Goal: Transaction & Acquisition: Book appointment/travel/reservation

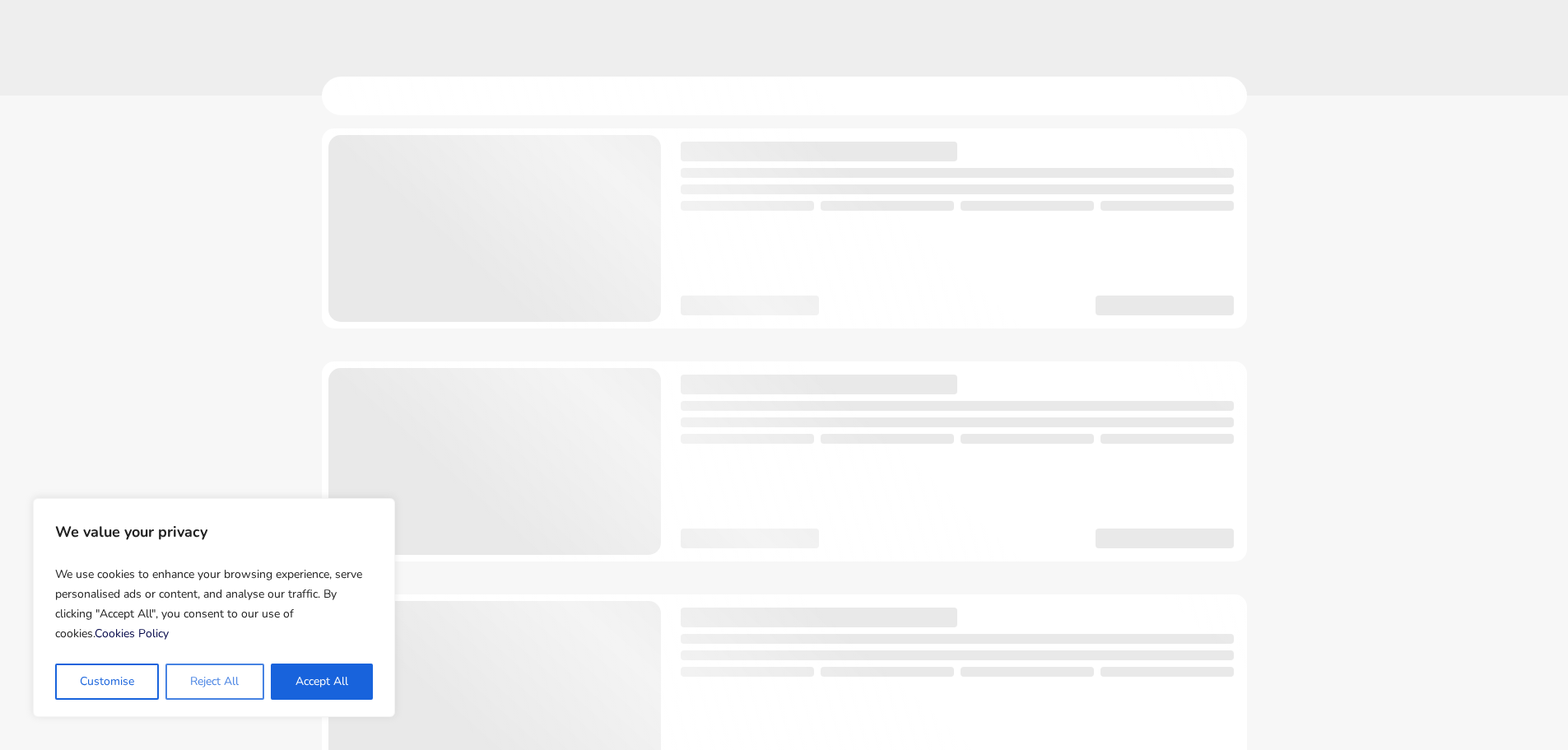
click at [218, 689] on button "Reject All" at bounding box center [215, 681] width 98 height 36
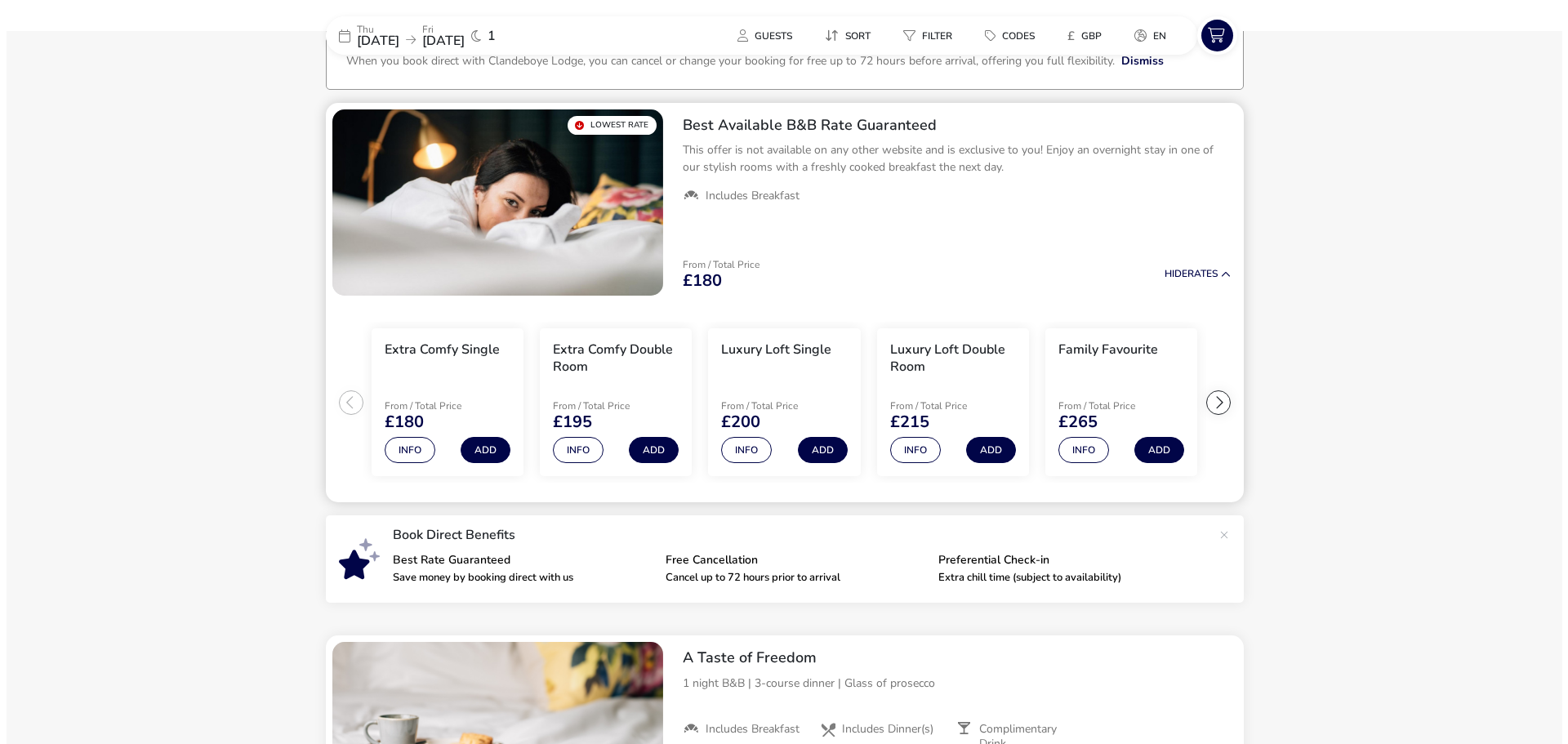
scroll to position [121, 0]
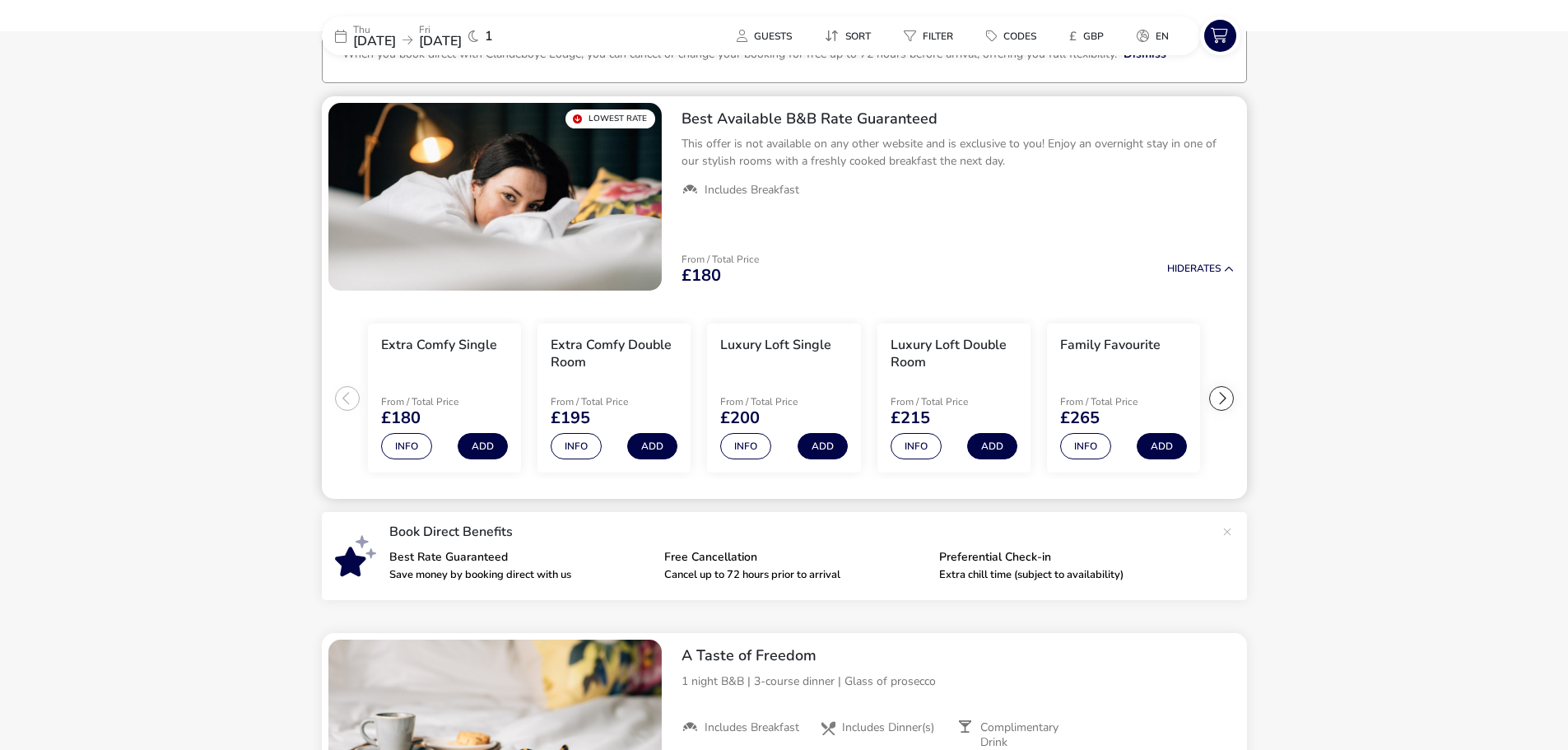
click at [1228, 396] on div at bounding box center [1221, 398] width 25 height 25
click at [472, 442] on button "Add" at bounding box center [483, 446] width 50 height 26
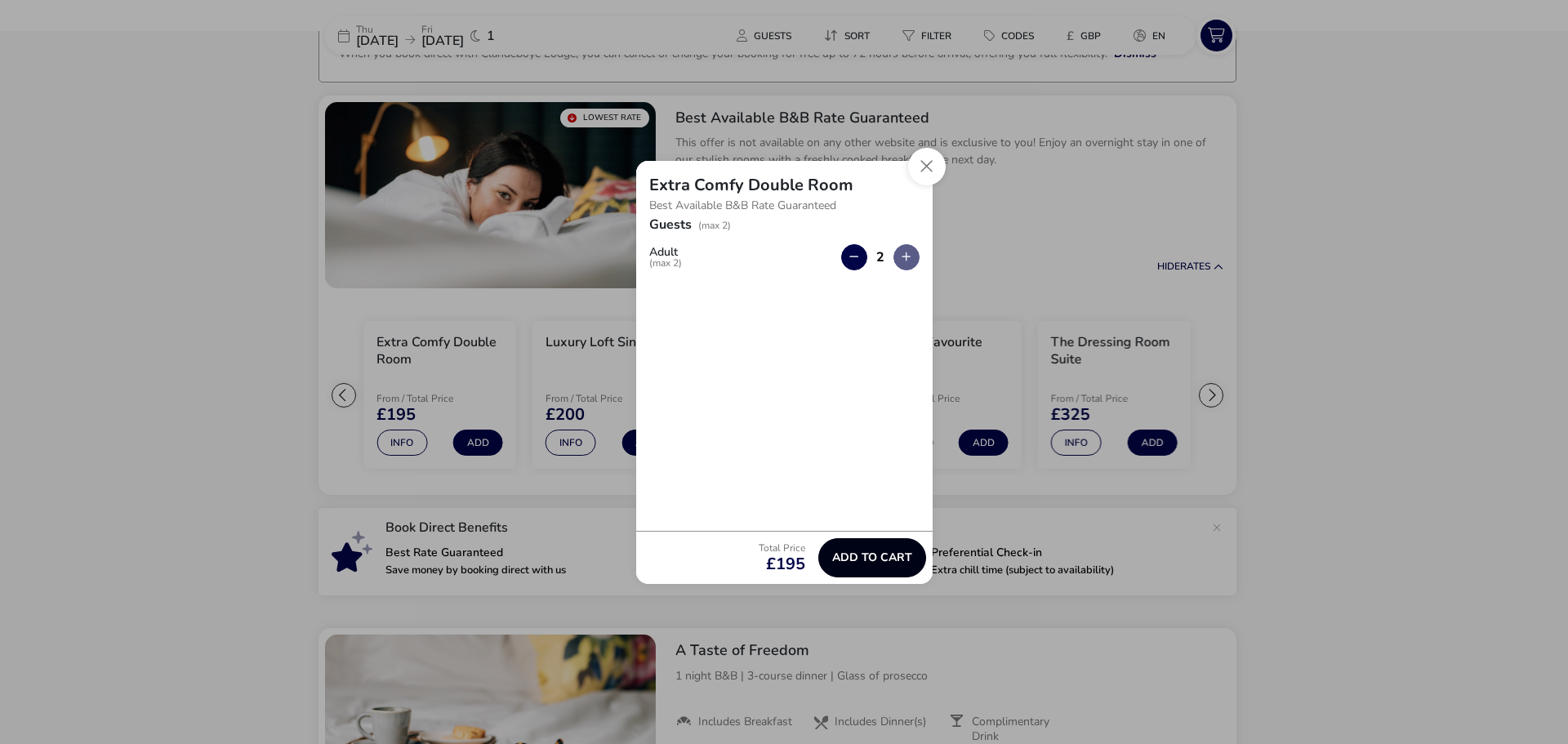
click at [878, 552] on span "Add to cart" at bounding box center [872, 557] width 80 height 12
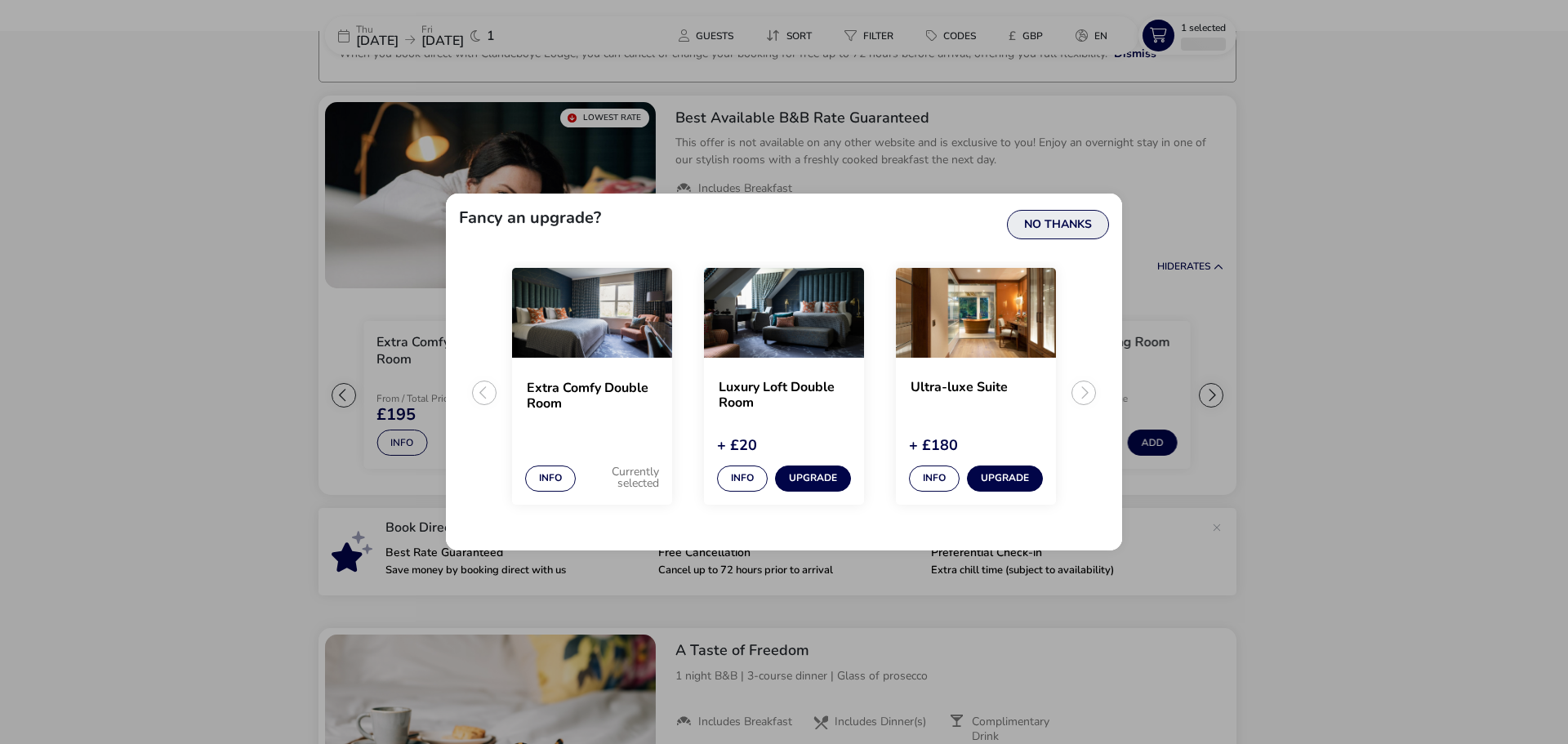
click at [1039, 225] on button "No Thanks" at bounding box center [1058, 225] width 102 height 30
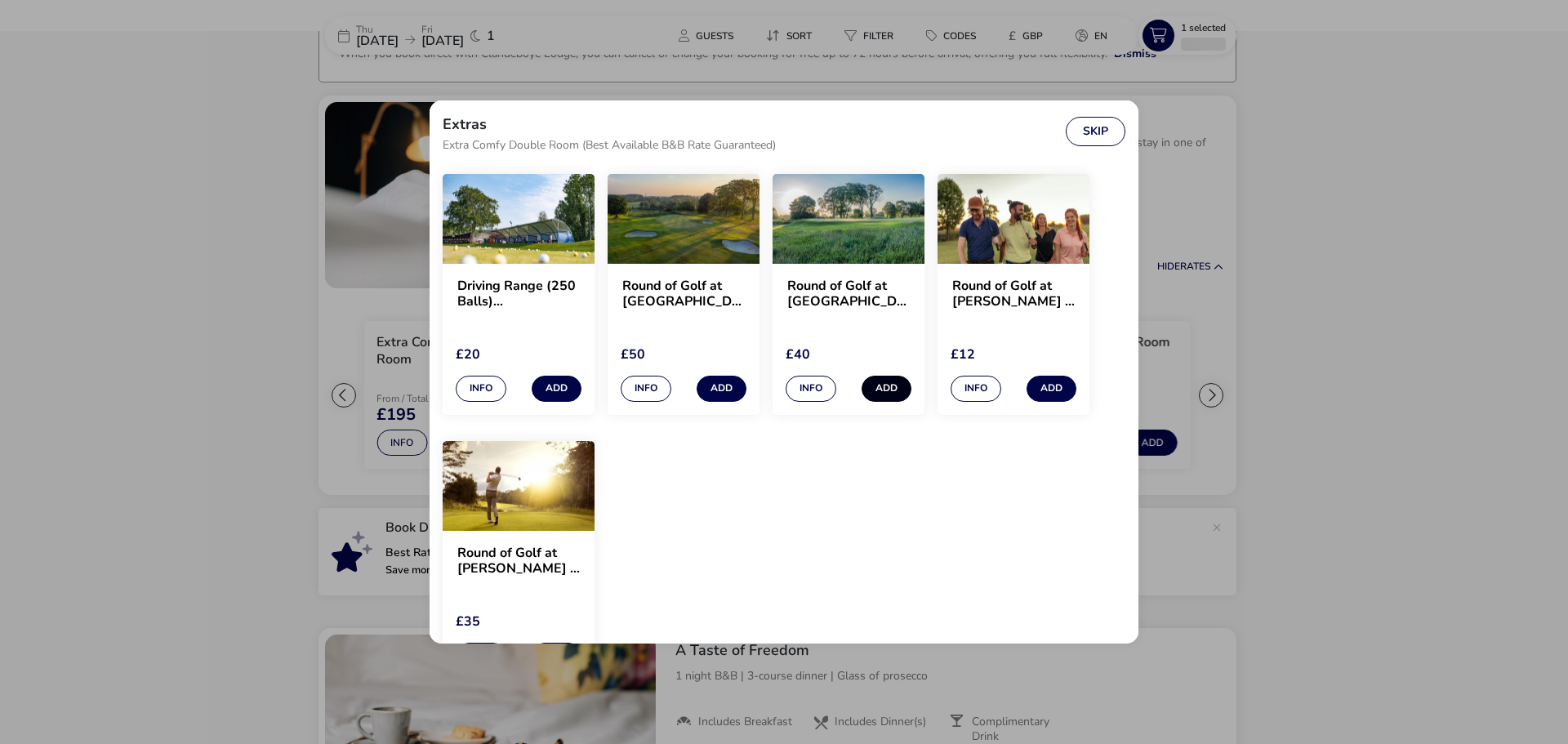
scroll to position [1552, 0]
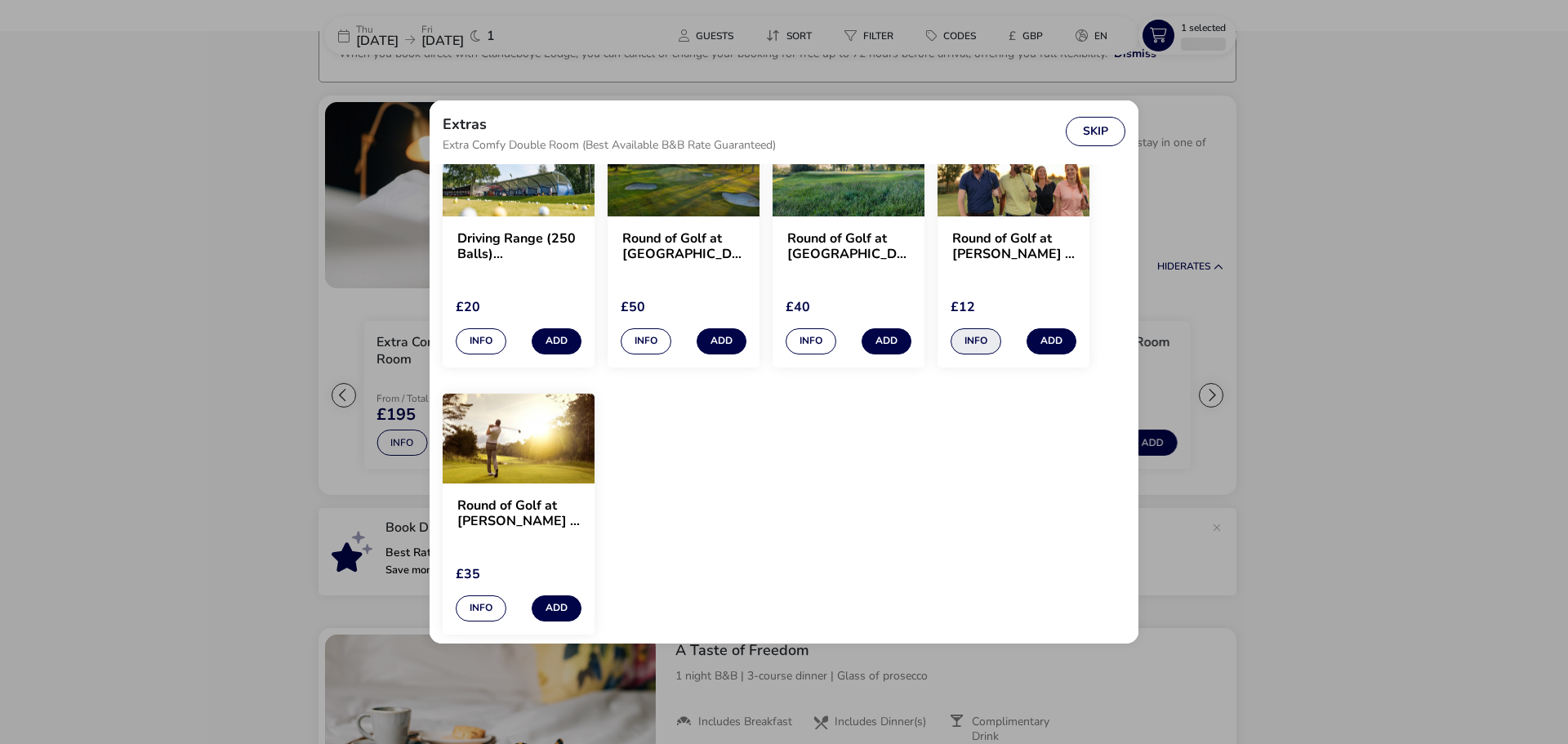
click at [986, 338] on button "Info" at bounding box center [976, 341] width 50 height 26
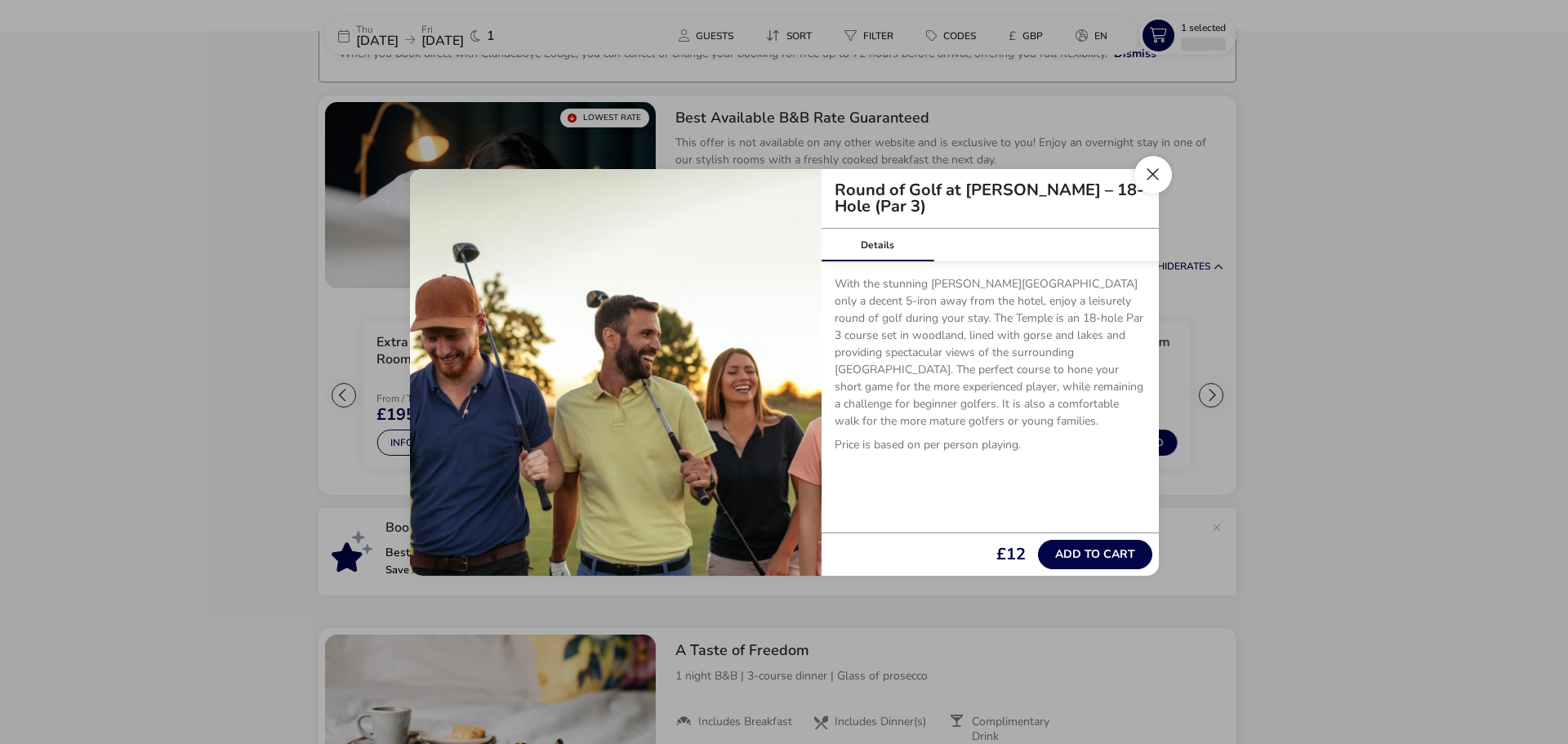
click at [1161, 161] on button "Close" at bounding box center [1153, 174] width 37 height 37
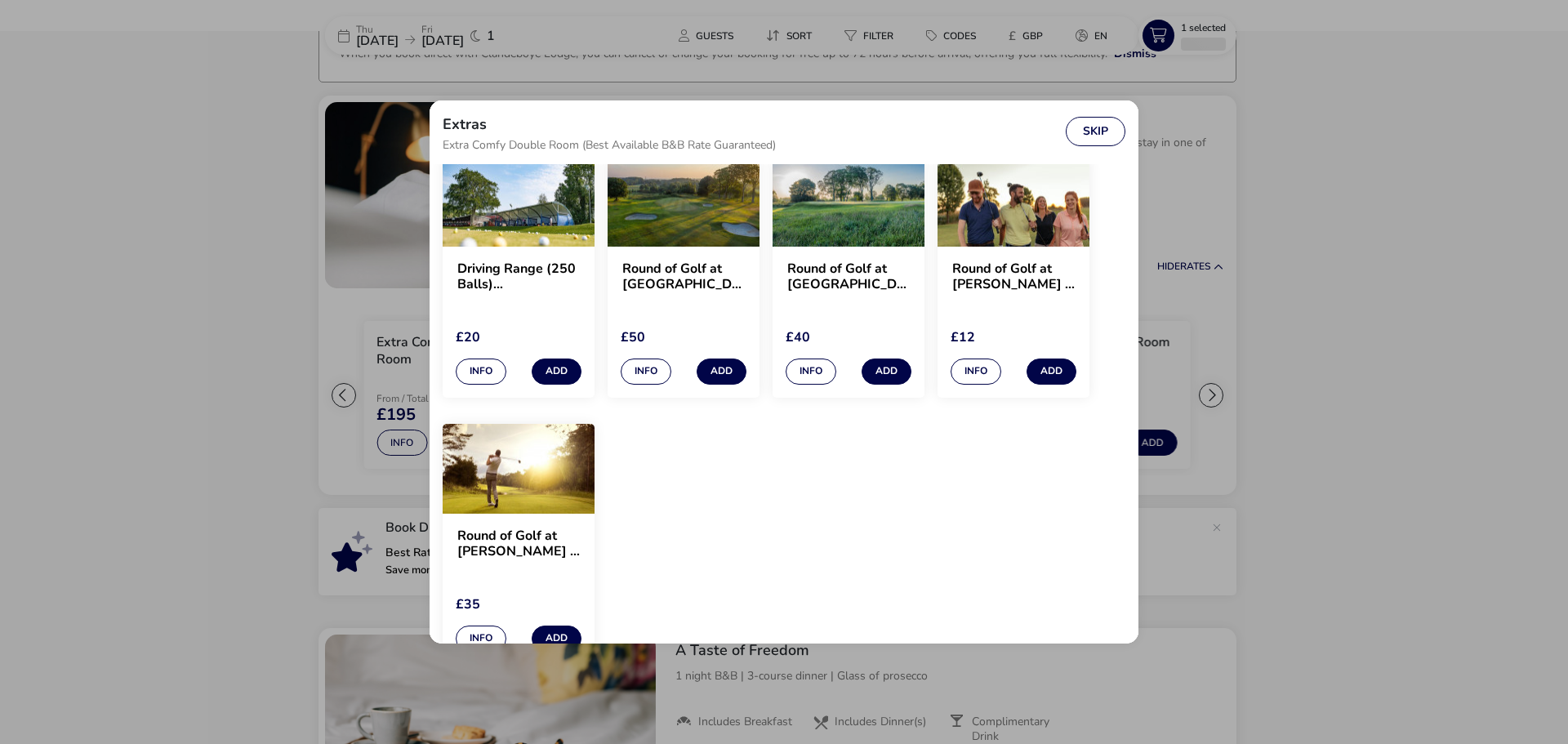
scroll to position [1567, 0]
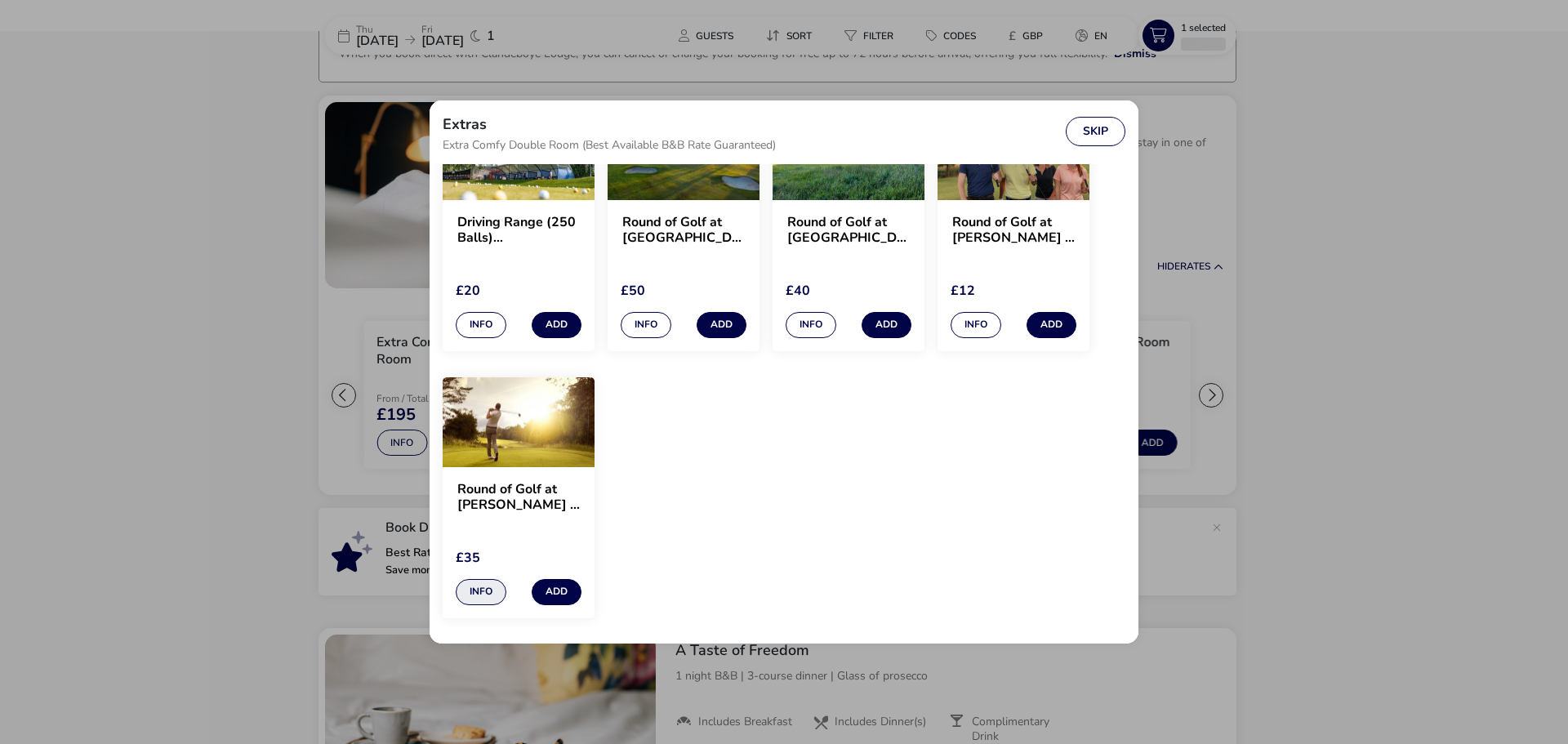
click at [481, 588] on button "Info" at bounding box center [481, 592] width 50 height 26
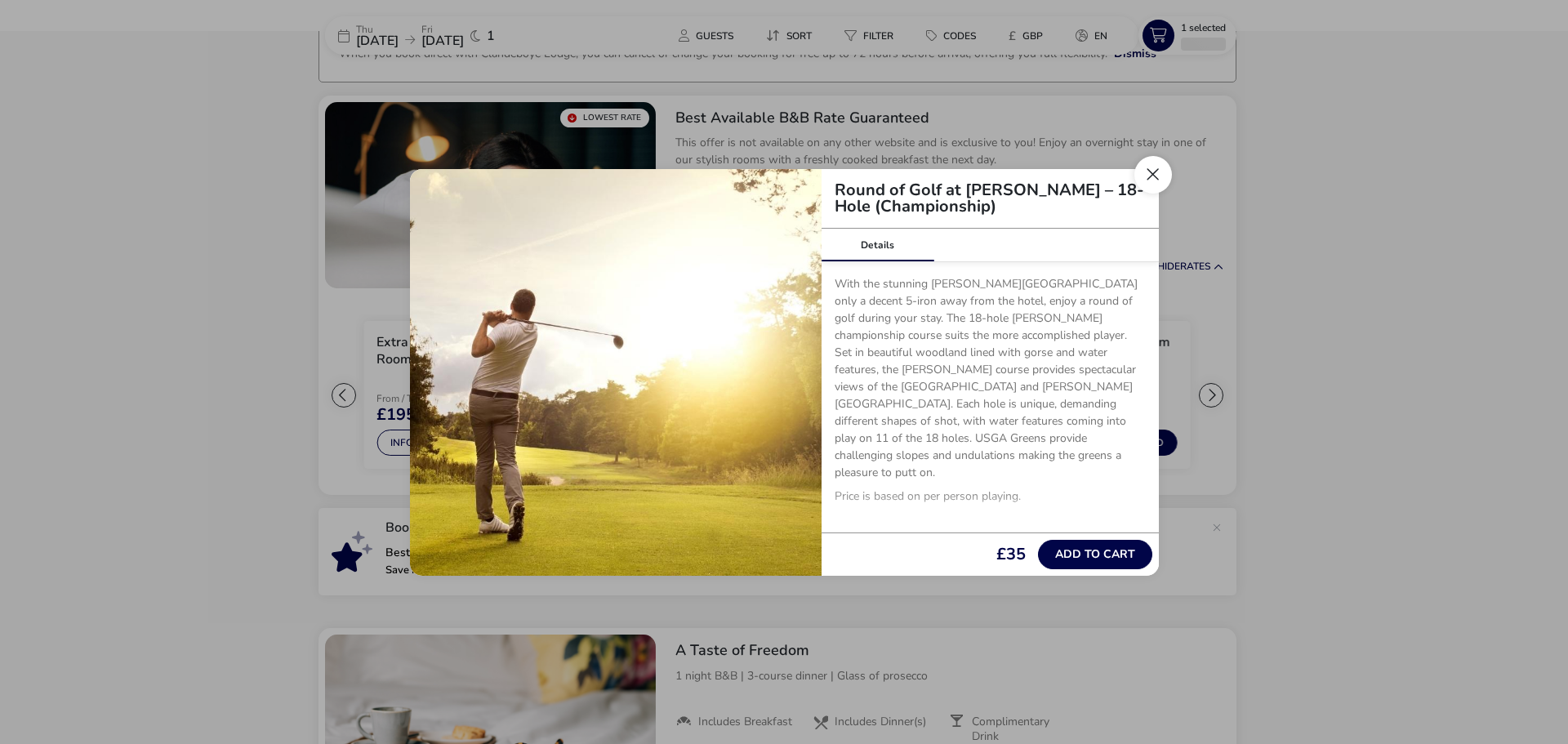
click at [1164, 174] on button "Close" at bounding box center [1153, 174] width 37 height 37
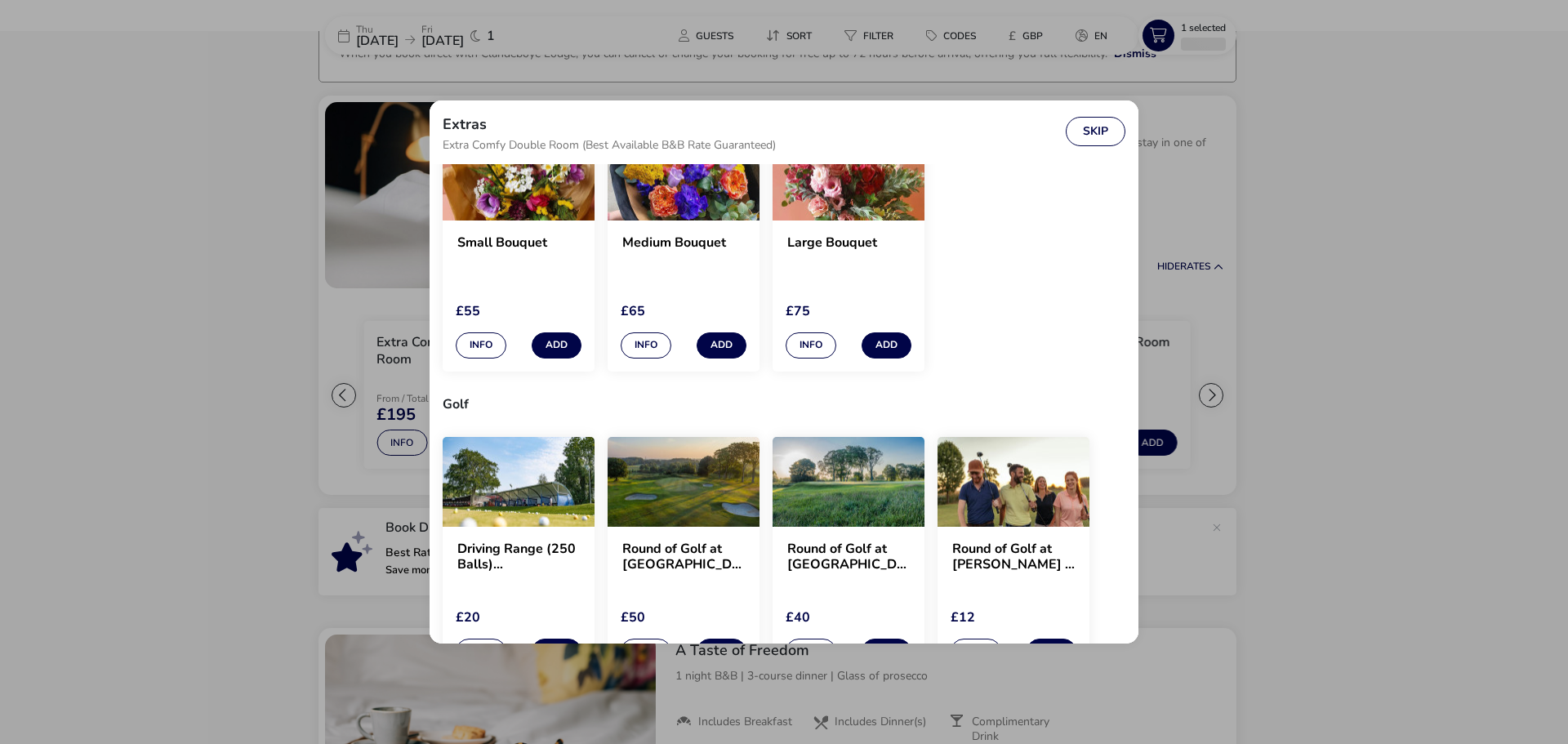
scroll to position [833, 0]
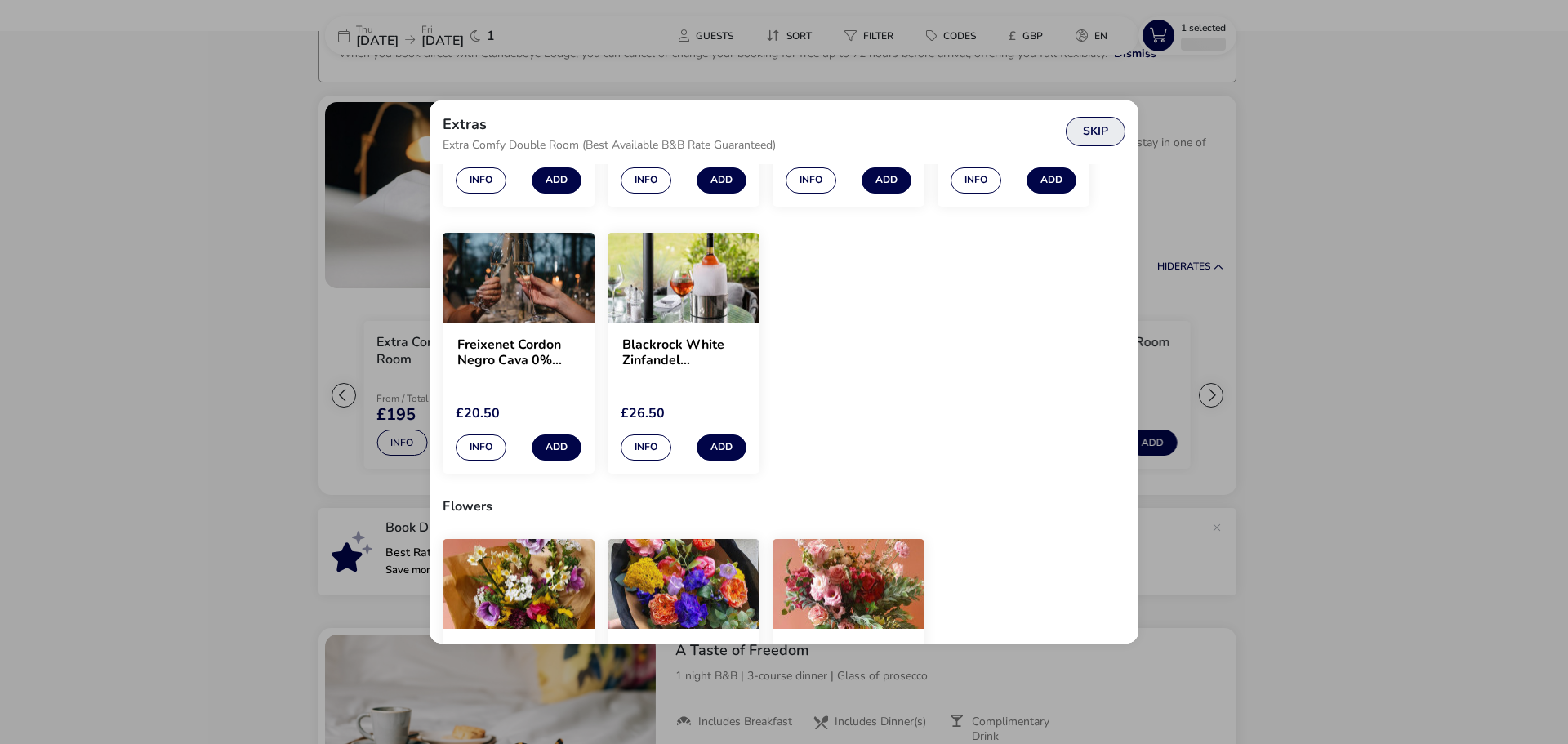
click at [1080, 137] on button "Skip" at bounding box center [1095, 131] width 59 height 30
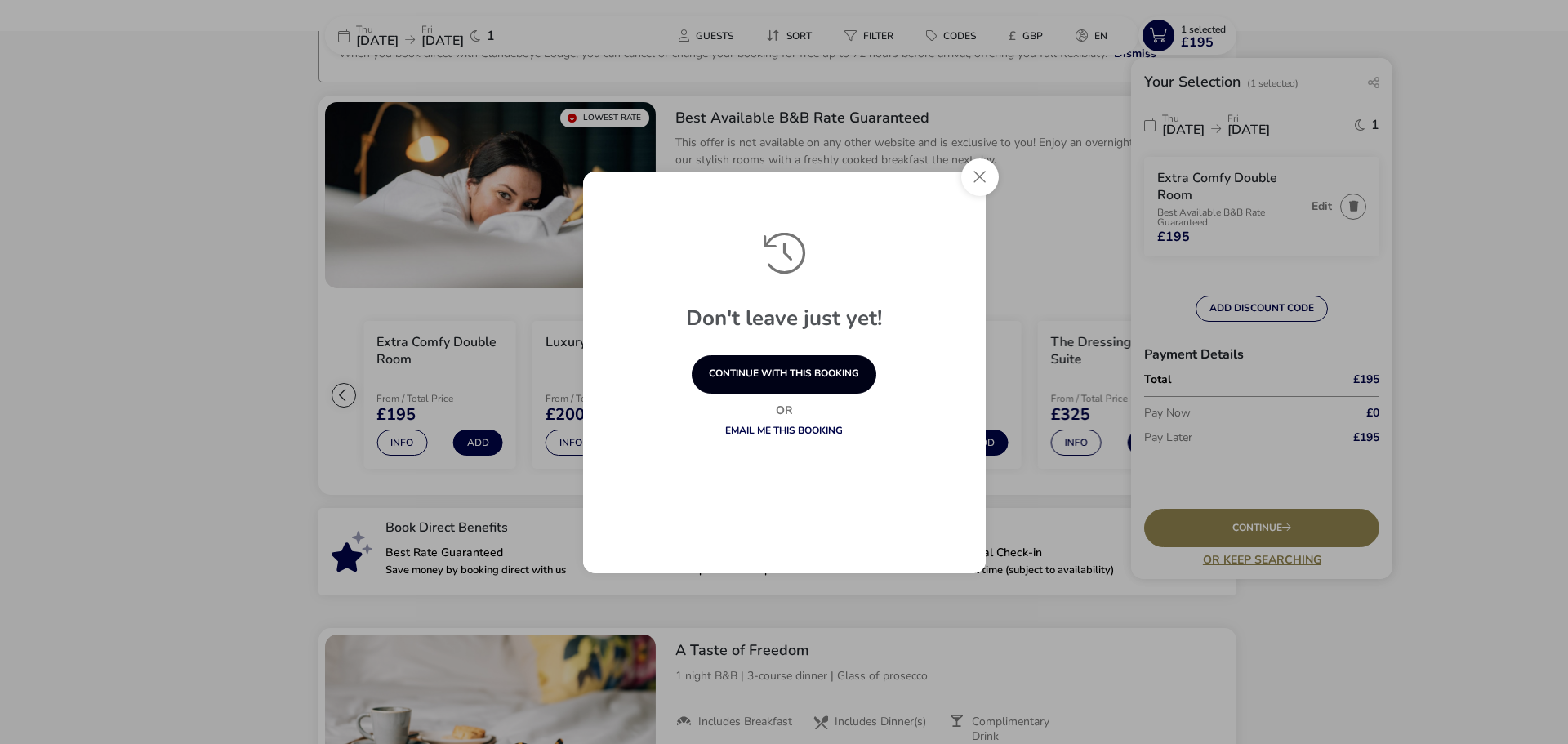
click at [788, 368] on button "continue with this booking" at bounding box center [784, 374] width 185 height 38
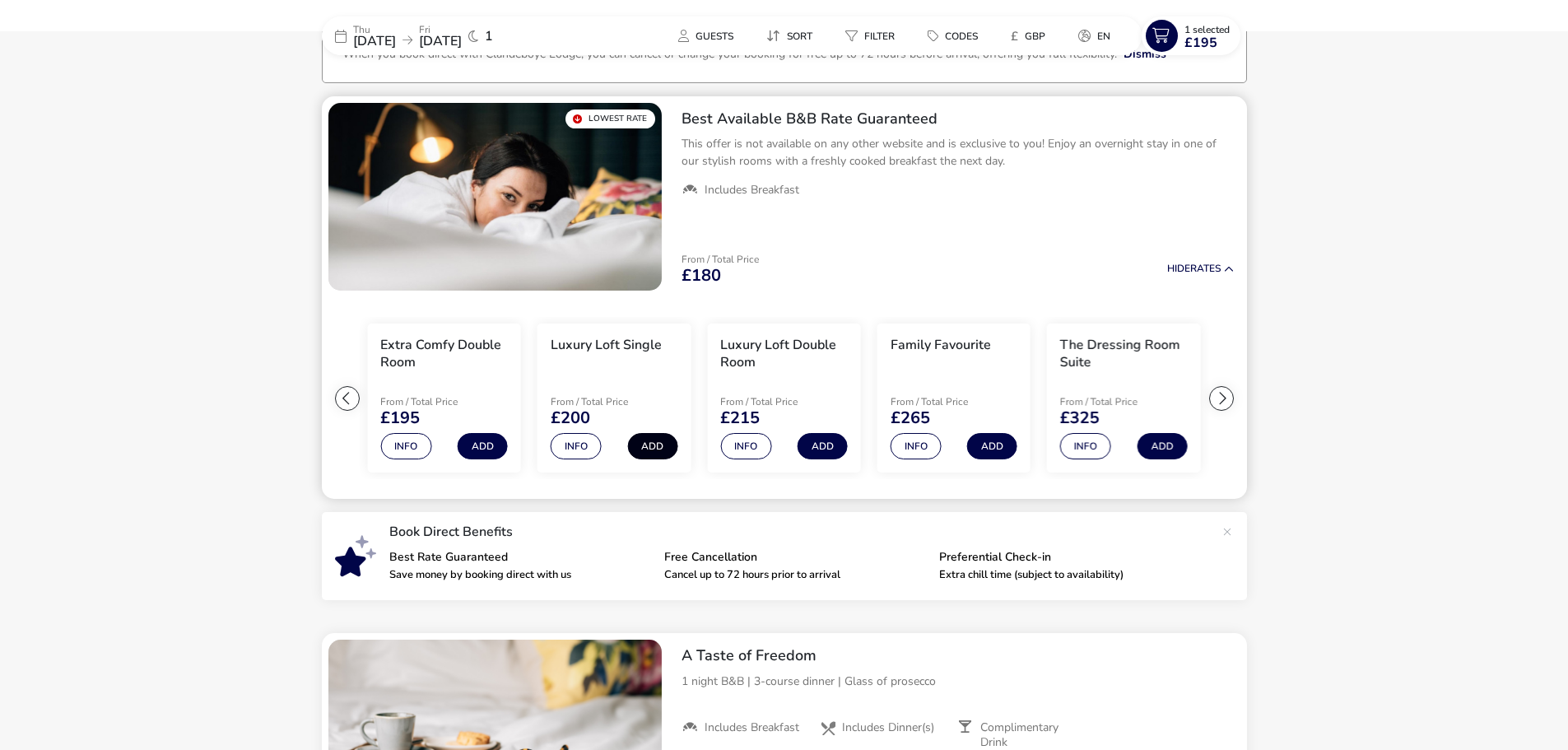
click at [666, 447] on button "Add" at bounding box center [652, 446] width 50 height 26
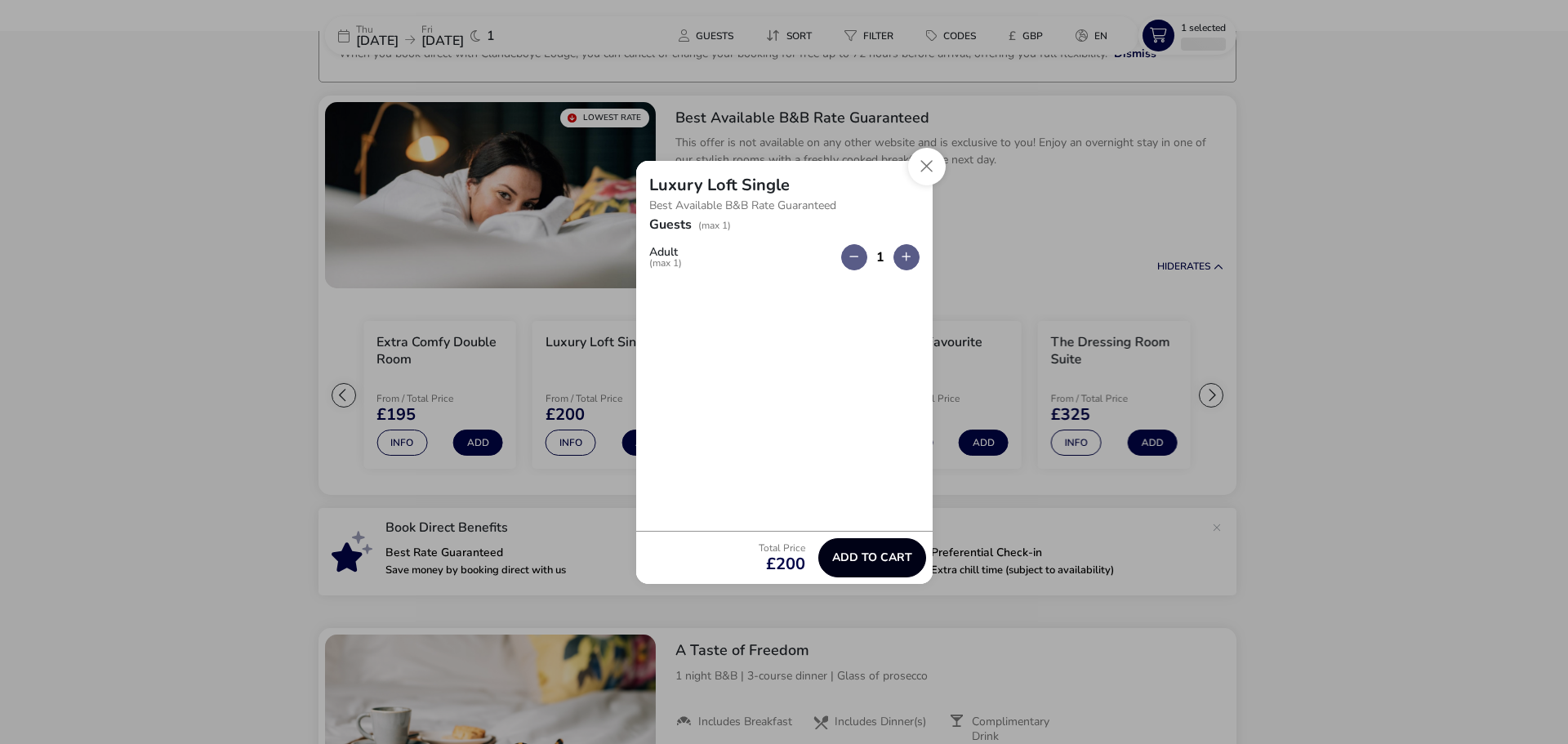
click at [882, 538] on div "Total Price £200 Add to cart" at bounding box center [784, 557] width 297 height 53
click at [876, 551] on span "Add to cart" at bounding box center [872, 557] width 80 height 12
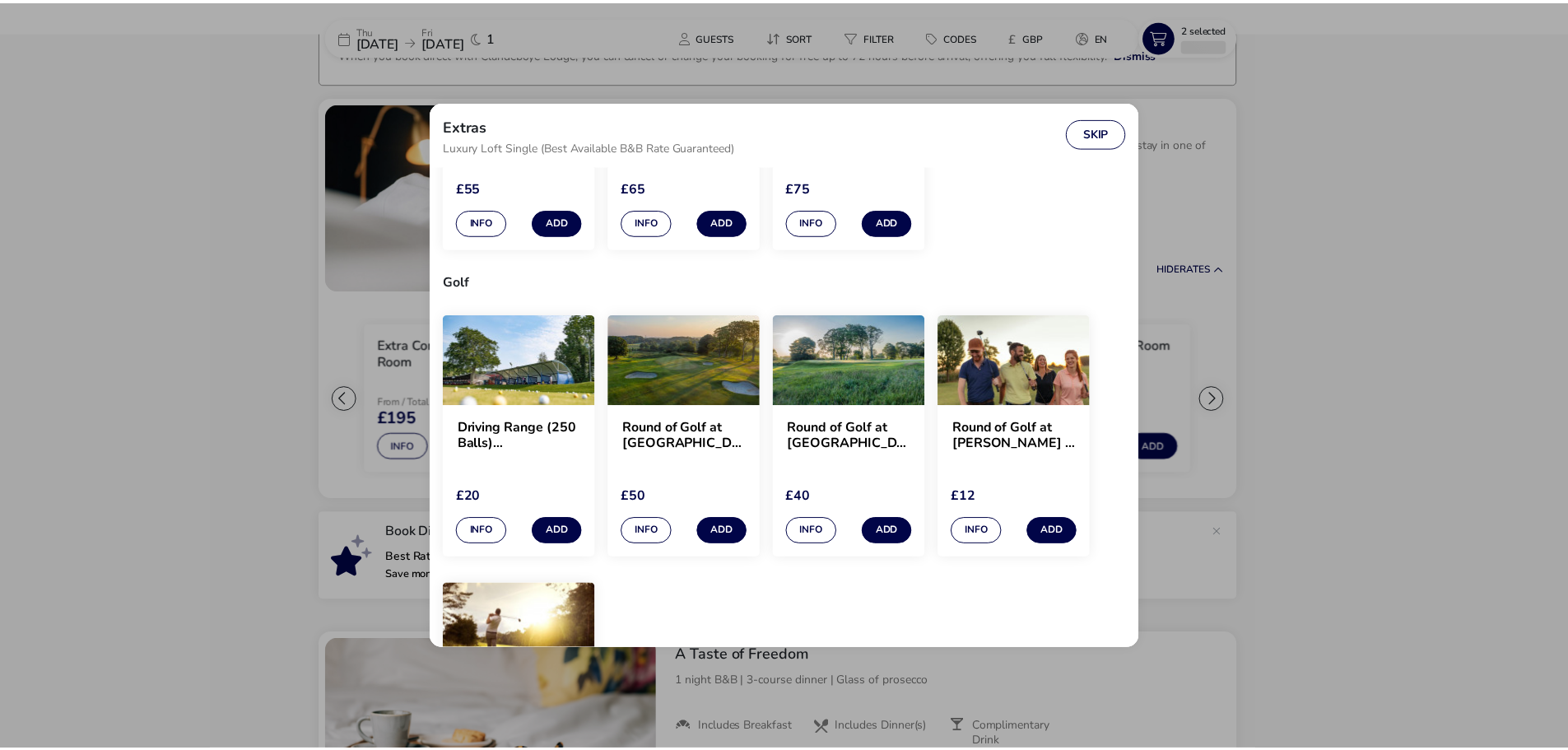
scroll to position [1399, 0]
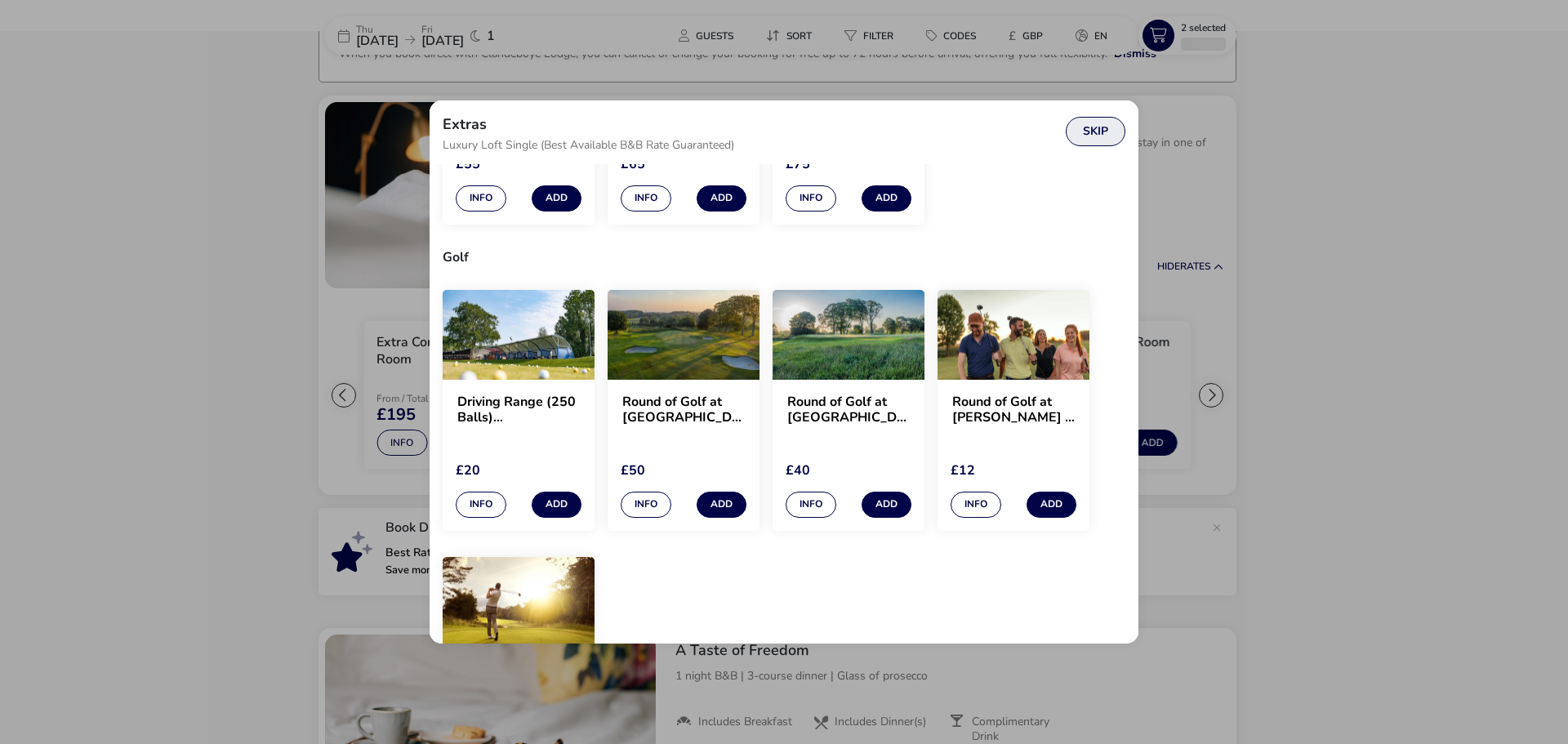
click at [1080, 139] on button "Skip" at bounding box center [1095, 131] width 59 height 30
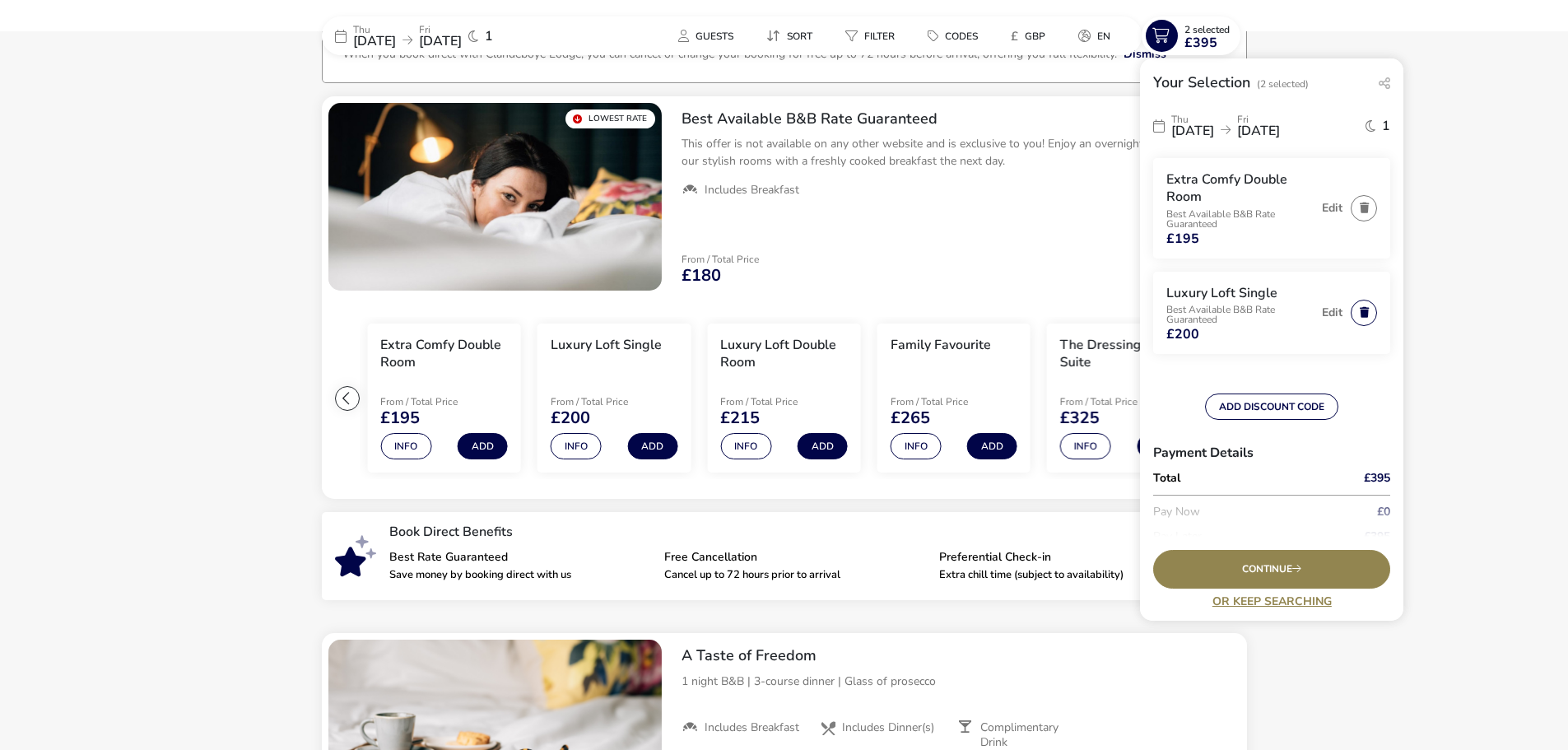
click at [1353, 307] on button "button" at bounding box center [1364, 313] width 26 height 26
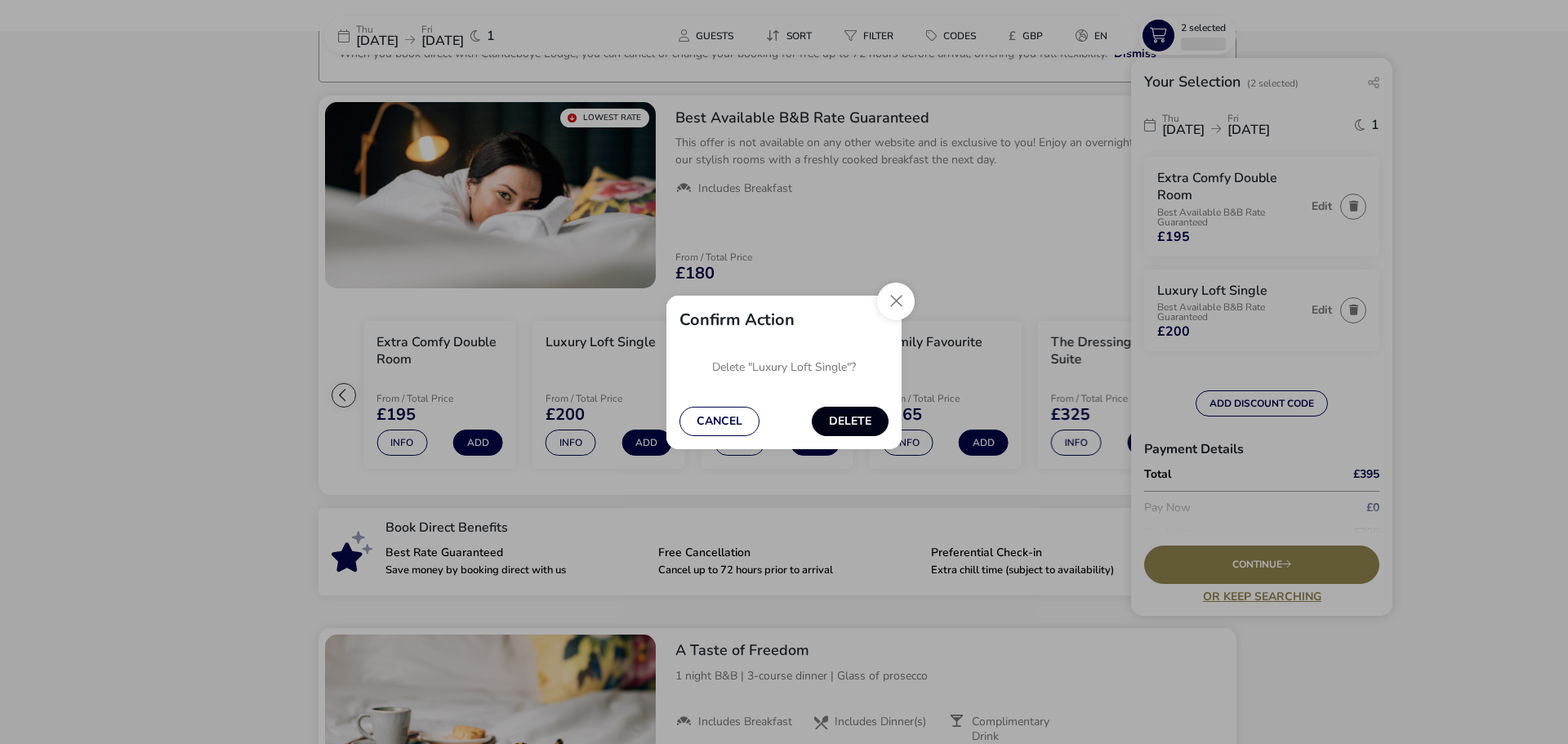
click at [863, 421] on button "Delete" at bounding box center [851, 421] width 77 height 30
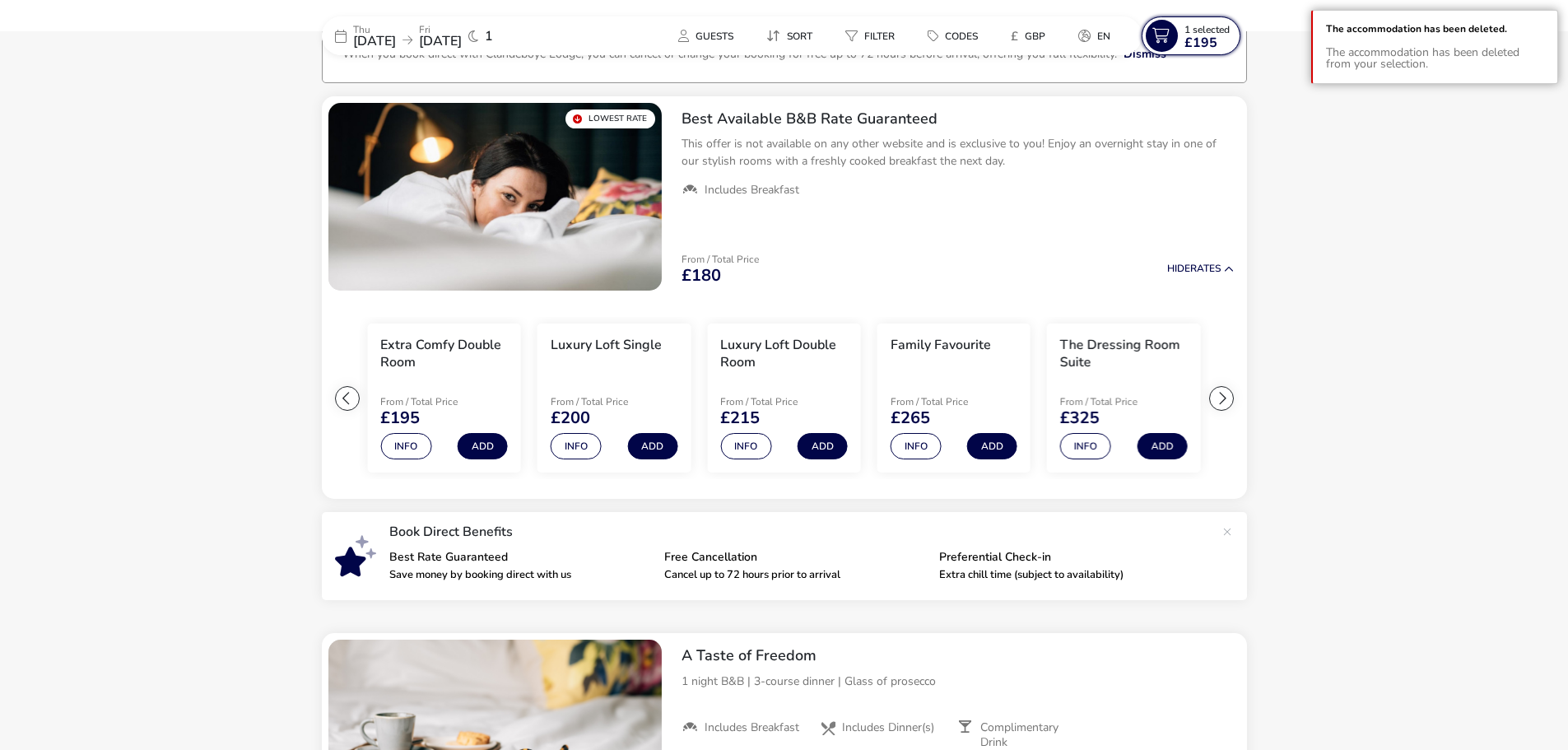
click at [1206, 46] on span "£195" at bounding box center [1201, 42] width 33 height 13
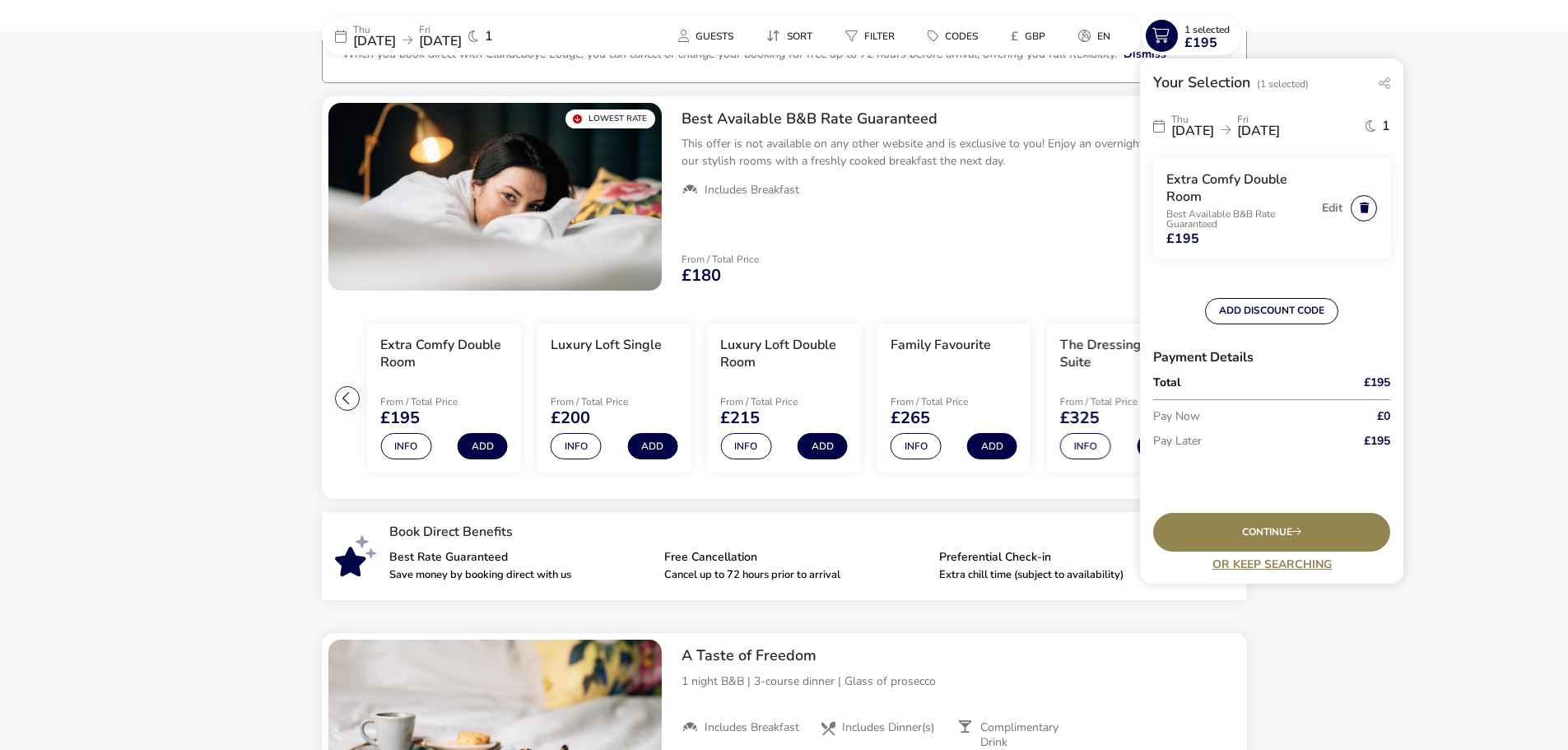
click at [1367, 203] on button "button" at bounding box center [1364, 208] width 26 height 26
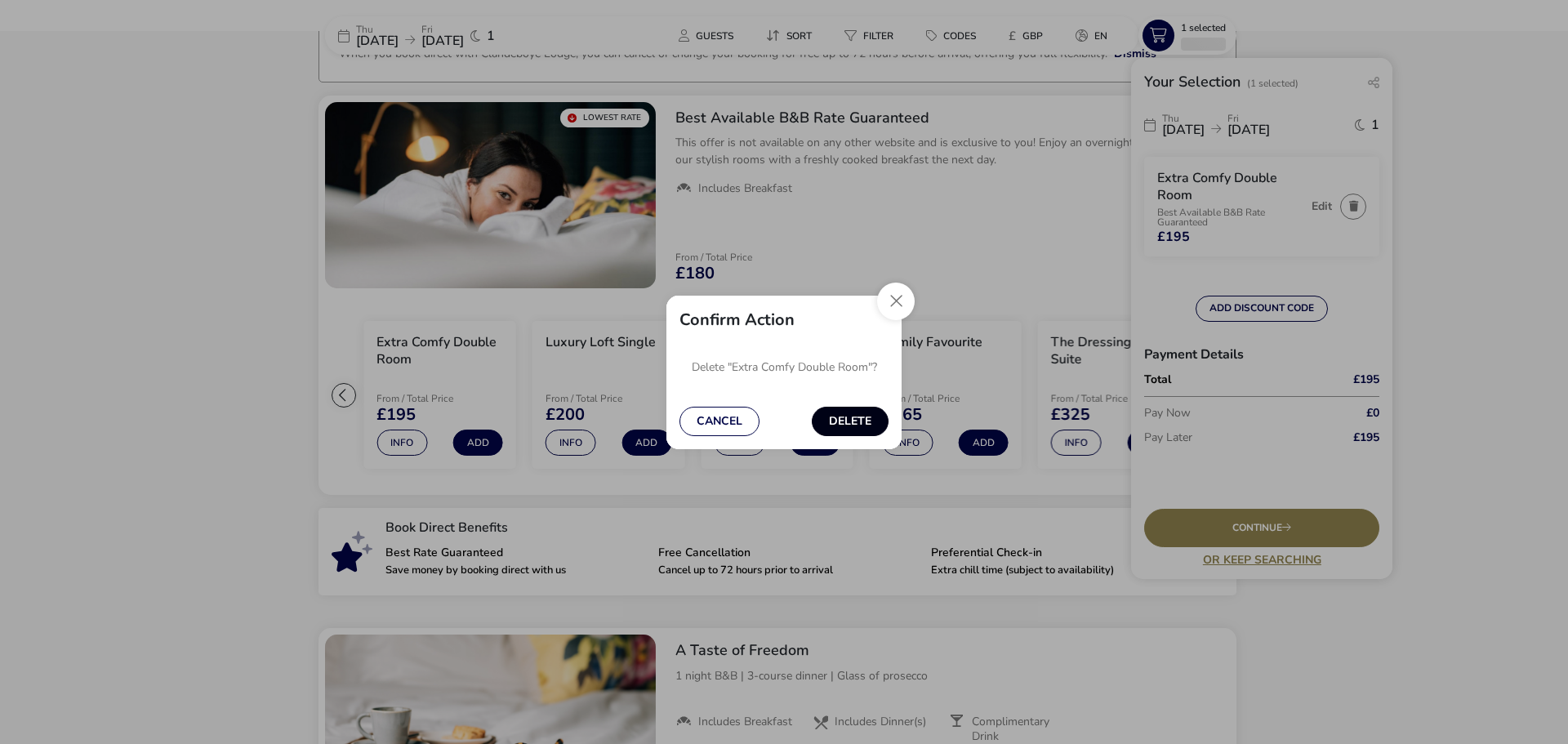
click at [864, 414] on button "Delete" at bounding box center [851, 421] width 77 height 30
